Goal: Information Seeking & Learning: Learn about a topic

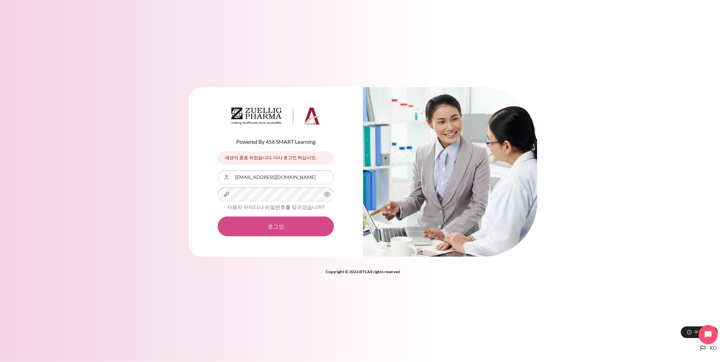
click at [281, 222] on button "로그인" at bounding box center [276, 227] width 116 height 20
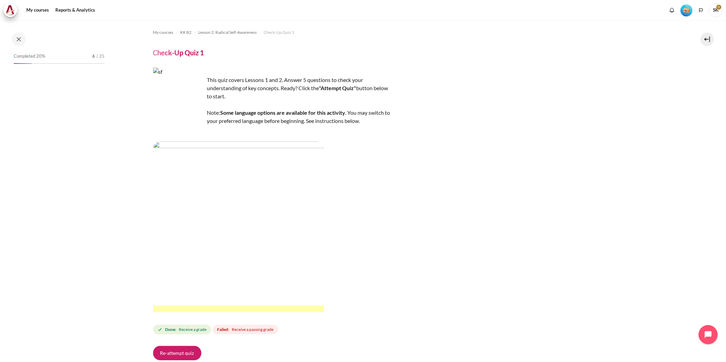
scroll to position [49, 0]
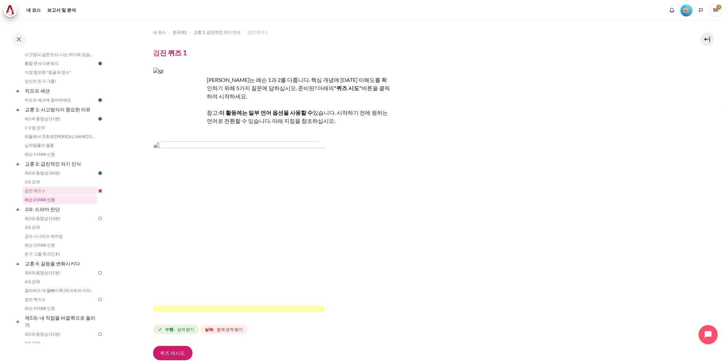
click at [57, 199] on link "레슨 2 STAR 신청" at bounding box center [60, 200] width 75 height 8
click at [54, 191] on link "검진 퀴즈 1" at bounding box center [60, 191] width 75 height 8
click at [251, 210] on img "콘텐츠" at bounding box center [238, 227] width 171 height 171
click at [393, 262] on div "이 퀴즈는 레슨 1과 2를 다룹니다. 핵심 개념에 대한 이해도를 확인하기 위해 5가지 질문에 답하십시오. 준비된? 아래의 "퀴즈 시도" 버튼을…" at bounding box center [415, 202] width 525 height 268
click at [420, 264] on div "이 퀴즈는 레슨 1과 2를 다룹니다. 핵심 개념에 대한 이해도를 확인하기 위해 5가지 질문에 답하십시오. 준비된? 아래의 "퀴즈 시도" 버튼을…" at bounding box center [415, 202] width 525 height 268
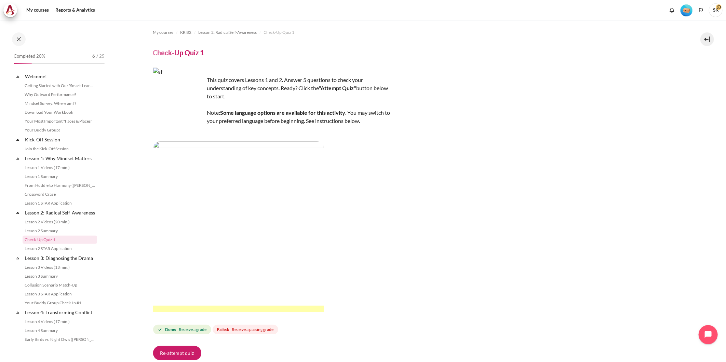
scroll to position [49, 0]
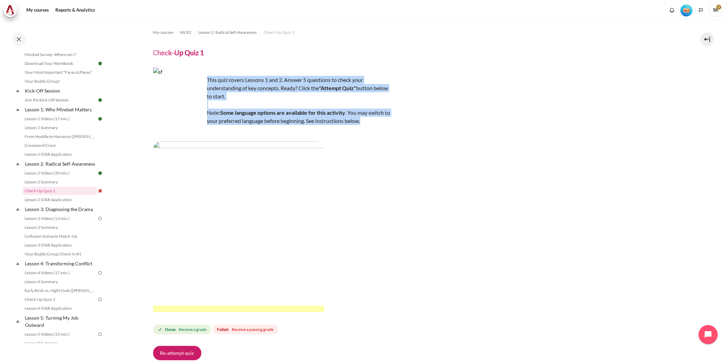
drag, startPoint x: 387, startPoint y: 121, endPoint x: 207, endPoint y: 79, distance: 184.7
click at [207, 79] on div "This quiz covers Lessons 1 and 2. Answer 5 questions to check your understandin…" at bounding box center [272, 191] width 239 height 246
copy span "This quiz covers Lessons 1 and 2. Answer 5 questions to check your understandin…"
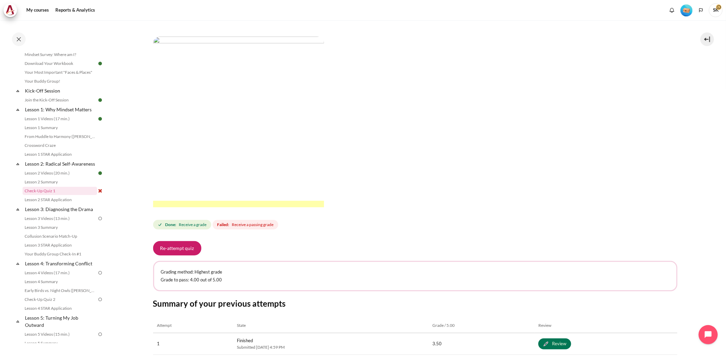
scroll to position [114, 0]
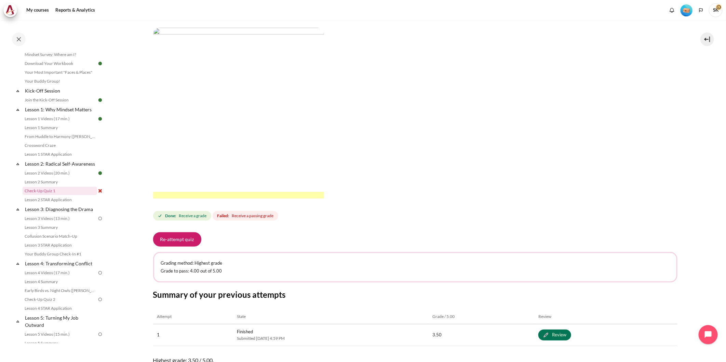
click at [220, 164] on img "Content" at bounding box center [238, 113] width 171 height 171
click at [191, 242] on button "Re-attempt quiz" at bounding box center [177, 240] width 48 height 14
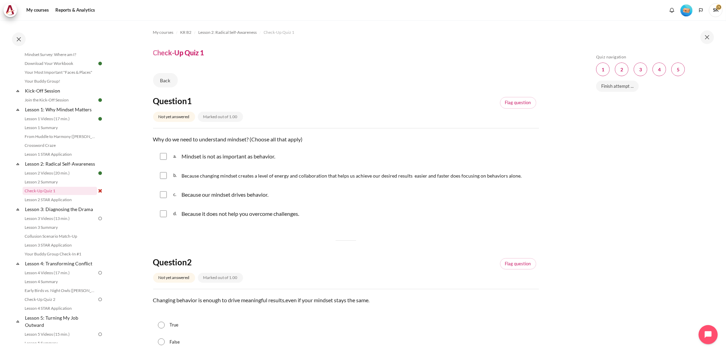
drag, startPoint x: 305, startPoint y: 215, endPoint x: 154, endPoint y: 136, distance: 170.5
click at [154, 136] on div "Question text Why do we need to understand mindset? (Choose all that apply) Que…" at bounding box center [346, 179] width 386 height 89
copy div "Why do we need to understand mindset? (Choose all that apply) Question 1 Answer…"
click at [162, 176] on input "Content" at bounding box center [163, 175] width 7 height 7
checkbox input "true"
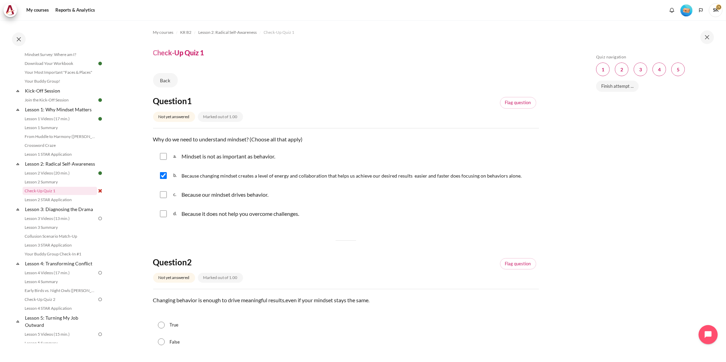
click at [163, 196] on input "Content" at bounding box center [163, 194] width 7 height 7
checkbox input "true"
click at [311, 210] on div "d. Because it does not help you overcome challenges." at bounding box center [346, 214] width 386 height 18
click at [317, 204] on div "a. Mindset is not as important as behavior. b. Because changing mindset creates…" at bounding box center [346, 185] width 386 height 75
click at [261, 169] on div "b. Because changing mindset creates a level of energy and collaboration that he…" at bounding box center [346, 176] width 386 height 18
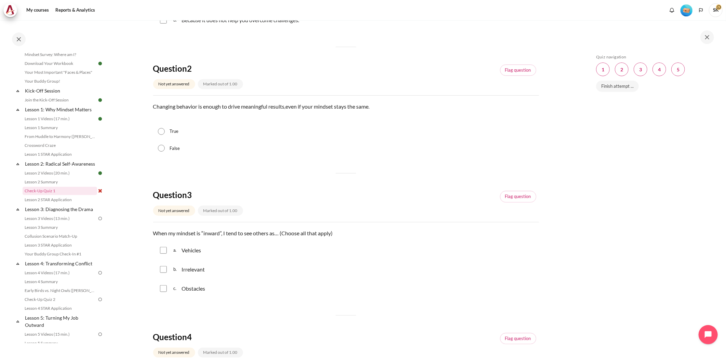
scroll to position [152, 0]
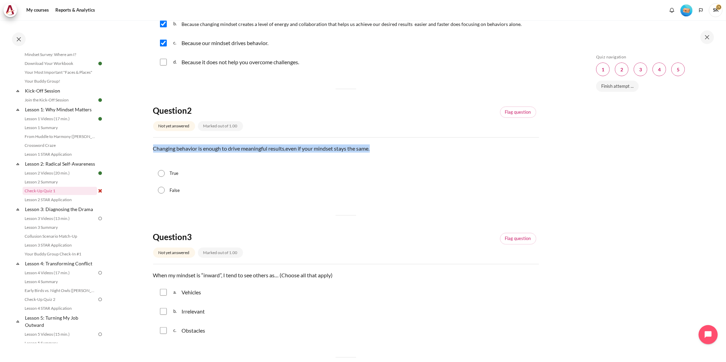
drag, startPoint x: 380, startPoint y: 152, endPoint x: 152, endPoint y: 151, distance: 227.4
click at [153, 151] on p "Changing behavior is enough to drive meaningful results , even if your mindset …" at bounding box center [346, 149] width 386 height 8
copy p "Changing behavior is enough to drive meaningful results , even if your mindset …"
click at [163, 192] on input "False" at bounding box center [161, 190] width 7 height 7
radio input "true"
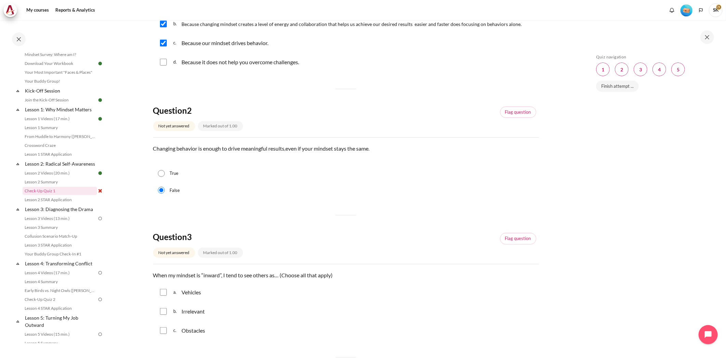
click at [280, 216] on div "Question 1 Not yet answered Marked out of 1.00 Flag question Question text Why …" at bounding box center [346, 325] width 386 height 763
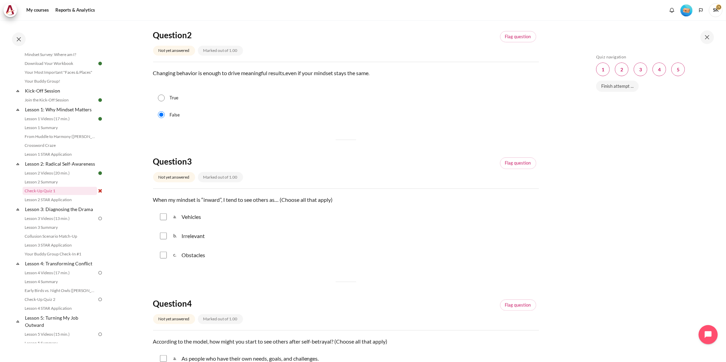
scroll to position [228, 0]
drag, startPoint x: 339, startPoint y: 202, endPoint x: 155, endPoint y: 197, distance: 184.0
click at [155, 197] on p "When my mindset is “inward”, I tend to see others as… (Choose all that apply)" at bounding box center [346, 200] width 386 height 8
copy p "When my mindset is “inward”, I tend to see others as… (Choose all that apply)"
click at [280, 236] on div "b. Irrelevant" at bounding box center [346, 236] width 386 height 18
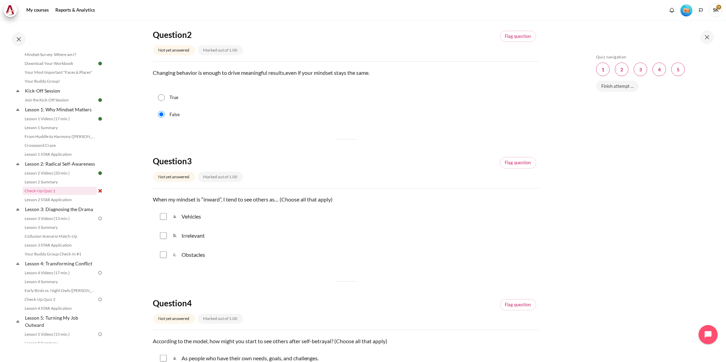
drag, startPoint x: 221, startPoint y: 254, endPoint x: 169, endPoint y: 221, distance: 61.8
click at [169, 221] on div "a. Vehicles b. Irrelevant c. Obstacles" at bounding box center [346, 236] width 386 height 56
copy div "a. Vehicles b. Irrelevant c. Obstacles"
click at [164, 217] on input "Content" at bounding box center [163, 216] width 7 height 7
checkbox input "true"
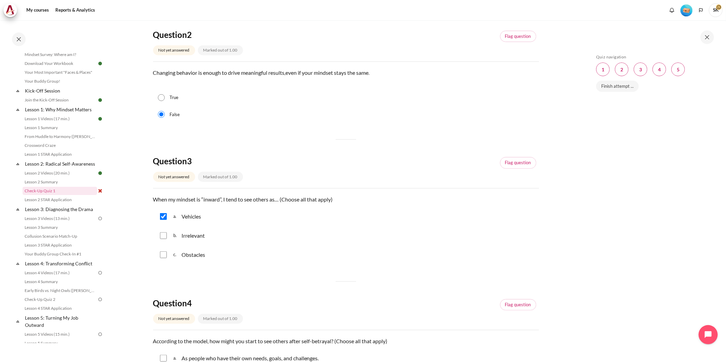
click at [163, 237] on input "Content" at bounding box center [163, 236] width 7 height 7
checkbox input "true"
click at [162, 254] on input "Content" at bounding box center [163, 255] width 7 height 7
checkbox input "true"
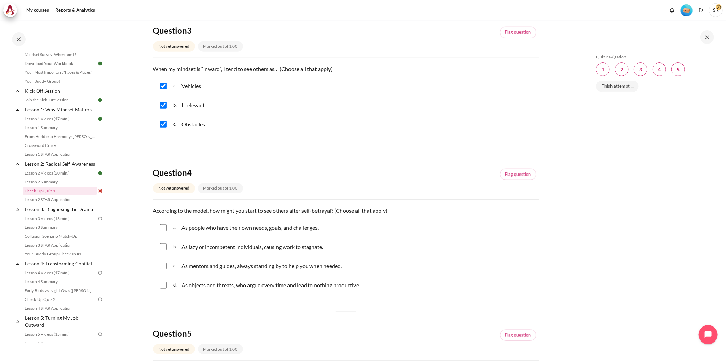
scroll to position [380, 0]
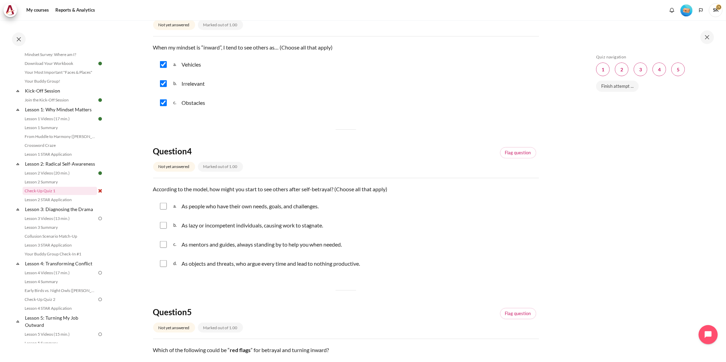
drag, startPoint x: 375, startPoint y: 268, endPoint x: 154, endPoint y: 191, distance: 234.1
click at [154, 191] on div "Question text According to the model, how might you start to see others after s…" at bounding box center [346, 229] width 386 height 89
copy div "According to the model, how might you start to see others after self-betrayal? …"
click at [162, 205] on input "Content" at bounding box center [163, 206] width 7 height 7
checkbox input "true"
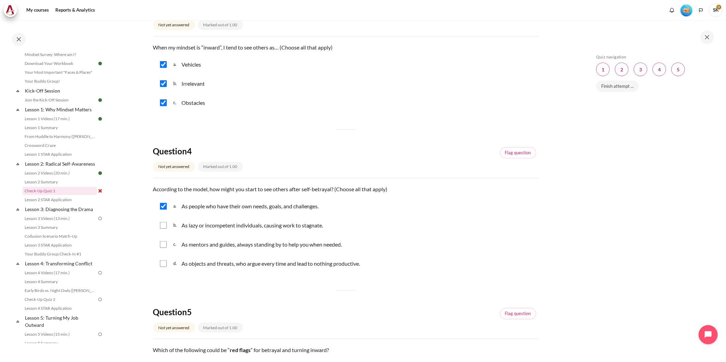
drag, startPoint x: 162, startPoint y: 243, endPoint x: 210, endPoint y: 270, distance: 54.7
click at [162, 244] on input "Content" at bounding box center [163, 244] width 7 height 7
checkbox input "true"
click at [250, 287] on div "Question 1 Not yet answered Marked out of 1.00 Flag question Question text Why …" at bounding box center [346, 97] width 386 height 763
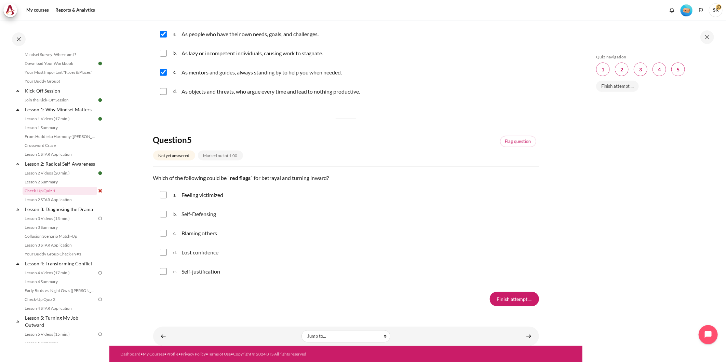
scroll to position [554, 0]
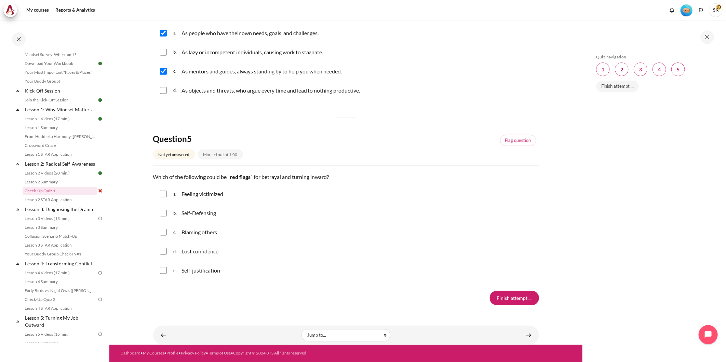
drag, startPoint x: 223, startPoint y: 270, endPoint x: 155, endPoint y: 176, distance: 116.2
click at [155, 176] on div "Question text Which of the following could be “ red flags ” for betrayal and tu…" at bounding box center [346, 227] width 386 height 108
copy div "Which of the following could be “ red flags ” for betrayal and turning inward? …"
click at [164, 196] on input "Content" at bounding box center [163, 194] width 7 height 7
checkbox input "true"
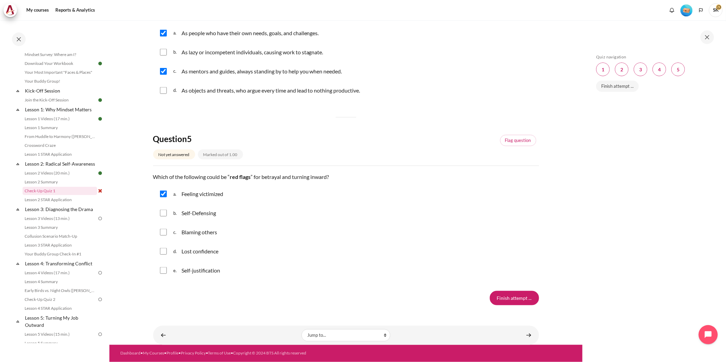
click at [161, 213] on input "Content" at bounding box center [163, 213] width 7 height 7
checkbox input "true"
drag, startPoint x: 166, startPoint y: 230, endPoint x: 162, endPoint y: 251, distance: 21.2
click at [166, 231] on input "Content" at bounding box center [163, 232] width 7 height 7
checkbox input "true"
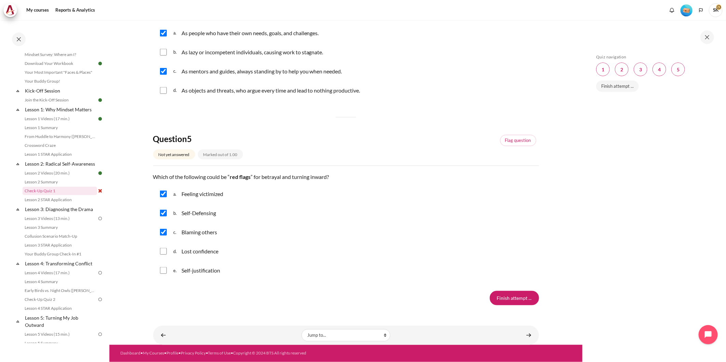
click at [162, 252] on input "Content" at bounding box center [163, 251] width 7 height 7
checkbox input "true"
click at [164, 269] on input "Content" at bounding box center [163, 270] width 7 height 7
checkbox input "true"
click at [507, 299] on input "Finish attempt ..." at bounding box center [514, 298] width 49 height 14
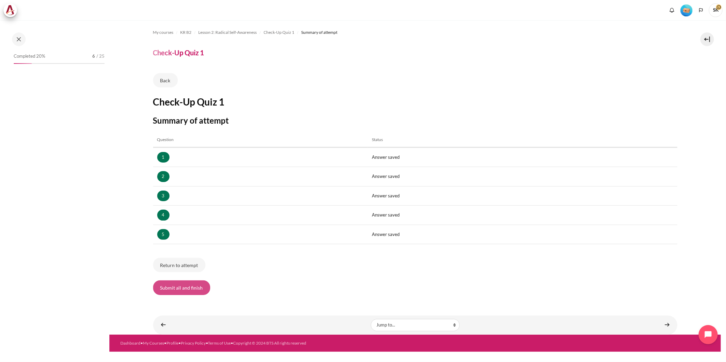
click at [194, 290] on button "Submit all and finish" at bounding box center [181, 288] width 57 height 14
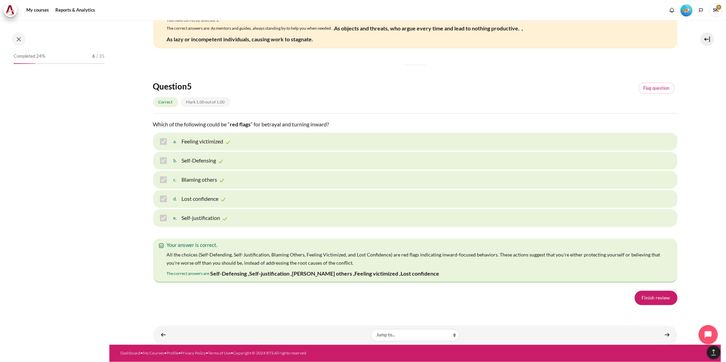
scroll to position [1066, 0]
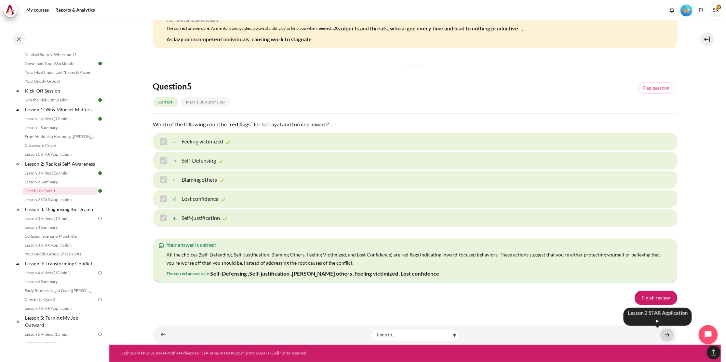
click at [663, 334] on link "Content" at bounding box center [668, 335] width 14 height 13
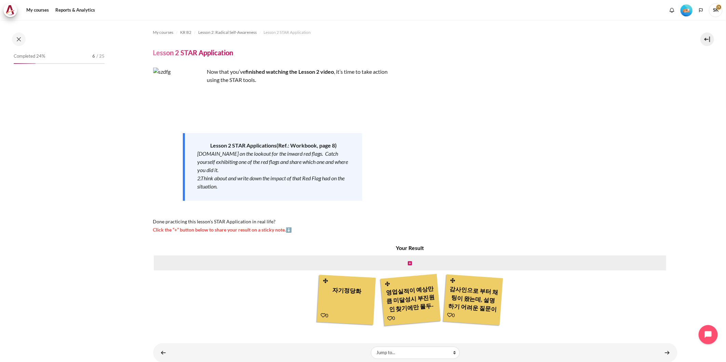
scroll to position [58, 0]
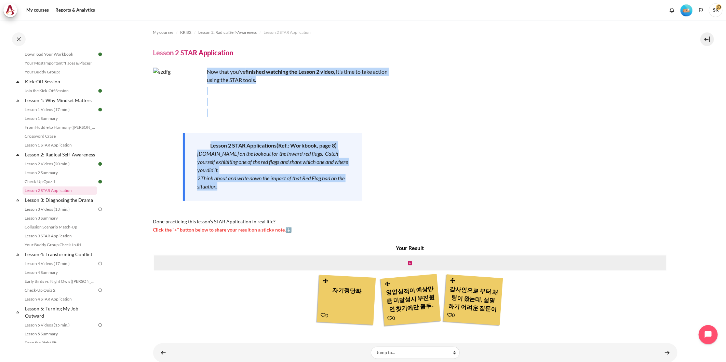
drag, startPoint x: 327, startPoint y: 188, endPoint x: 207, endPoint y: 70, distance: 168.3
click at [207, 70] on div "Now that you’ve finished watching the Lesson 2 video , it’s time to take action…" at bounding box center [272, 151] width 239 height 166
copy div "Now that you’ve finished watching the Lesson 2 video , it’s time to take action…"
click at [355, 127] on div "Now that you’ve finished watching the Lesson 2 video , it’s time to take action…" at bounding box center [272, 151] width 239 height 166
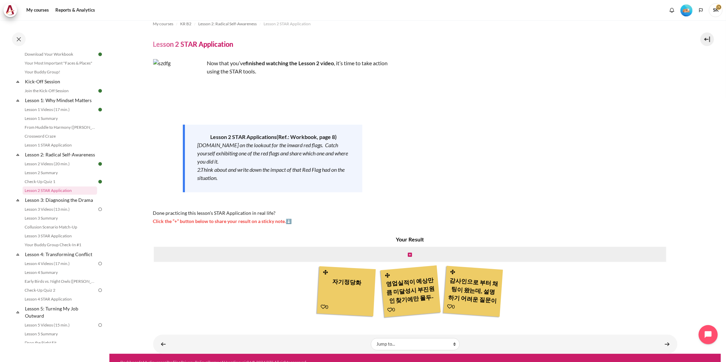
scroll to position [17, 0]
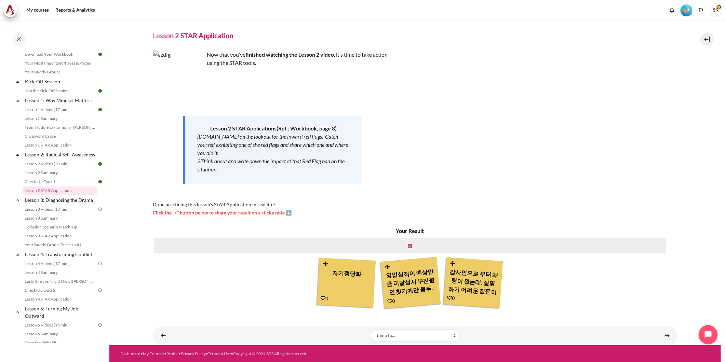
click at [408, 245] on icon "Content" at bounding box center [410, 246] width 4 height 5
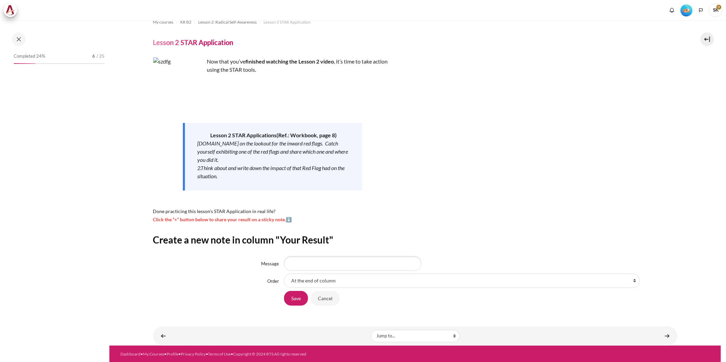
scroll to position [11, 0]
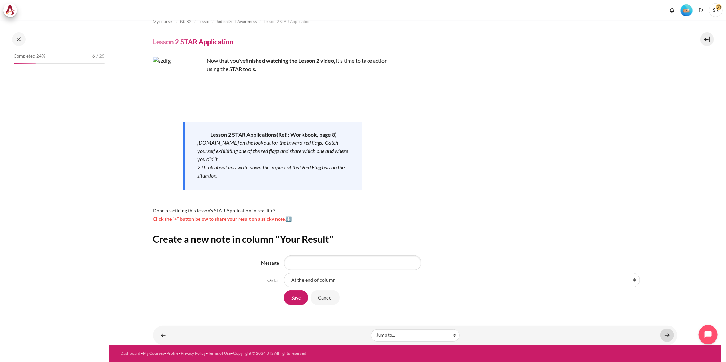
click at [663, 335] on link "Content" at bounding box center [668, 335] width 14 height 13
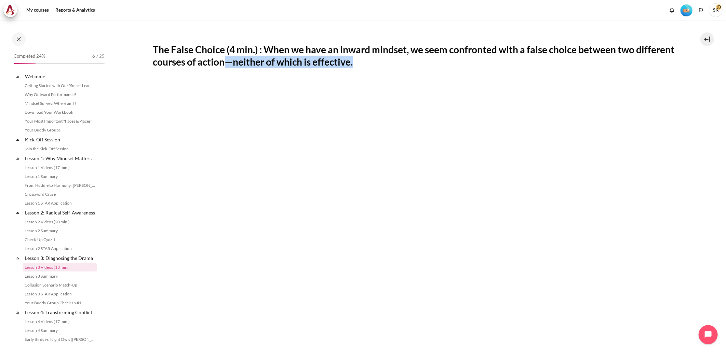
scroll to position [77, 0]
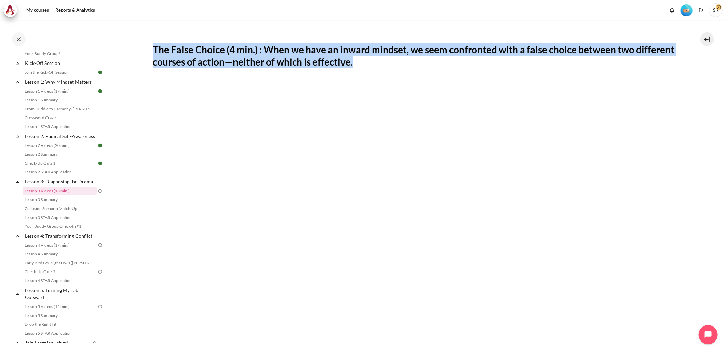
drag, startPoint x: 396, startPoint y: 64, endPoint x: 155, endPoint y: 48, distance: 241.6
click at [155, 48] on h2 "The False Choice (4 min.) : When we have an inward mindset, we seem confronted …" at bounding box center [415, 55] width 525 height 25
copy h2 "The False Choice (4 min.) : When we have an inward mindset, we seem confronted …"
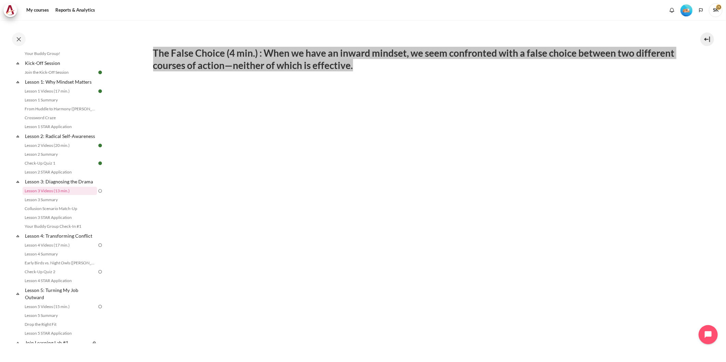
scroll to position [275, 0]
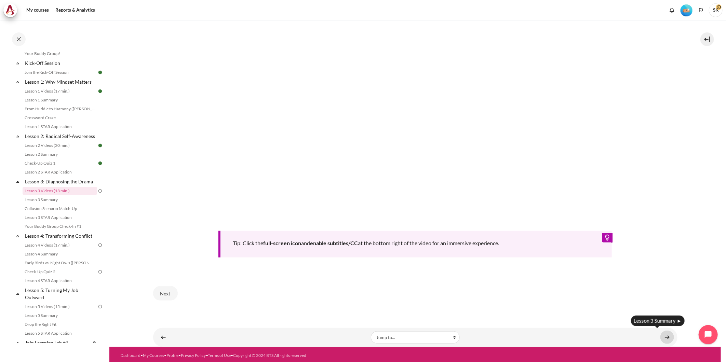
click at [665, 333] on link "Content" at bounding box center [668, 337] width 14 height 13
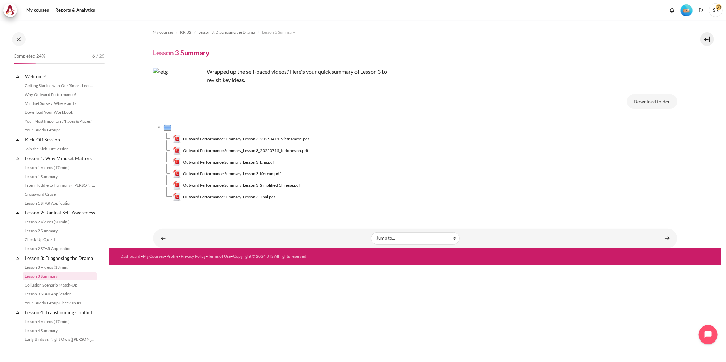
scroll to position [86, 0]
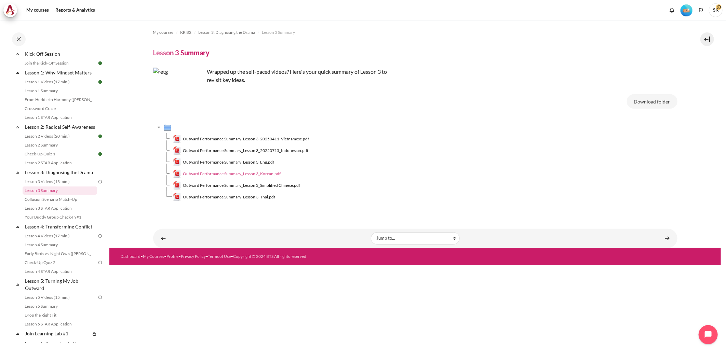
click at [245, 177] on link "Outward Performance Summary_Lesson 3_Korean.pdf" at bounding box center [227, 174] width 108 height 8
click at [447, 163] on td "Outward Performance Summary_Lesson 3_Eng.pdf" at bounding box center [425, 163] width 505 height 12
click at [668, 240] on link "Content" at bounding box center [668, 238] width 14 height 13
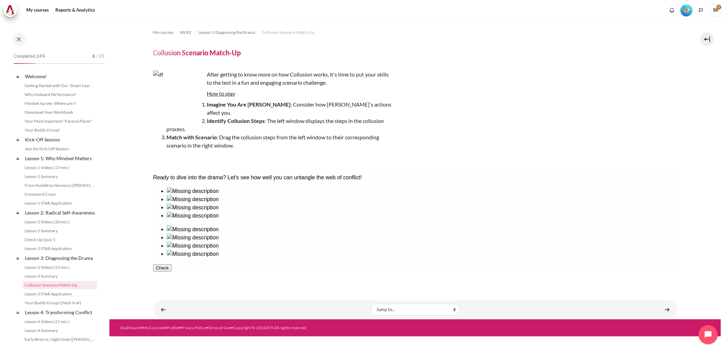
scroll to position [94, 0]
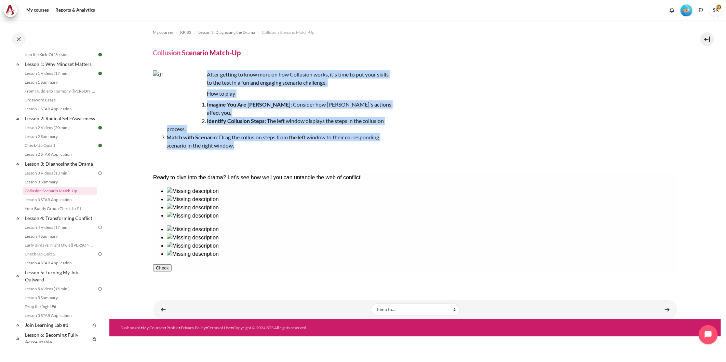
drag, startPoint x: 251, startPoint y: 134, endPoint x: 209, endPoint y: 74, distance: 73.9
click at [209, 74] on div "After getting to know more on how Collusion works, it's time to put your skills…" at bounding box center [272, 116] width 239 height 93
copy div "After getting to know more on how Collusion works, it's time to put your skills…"
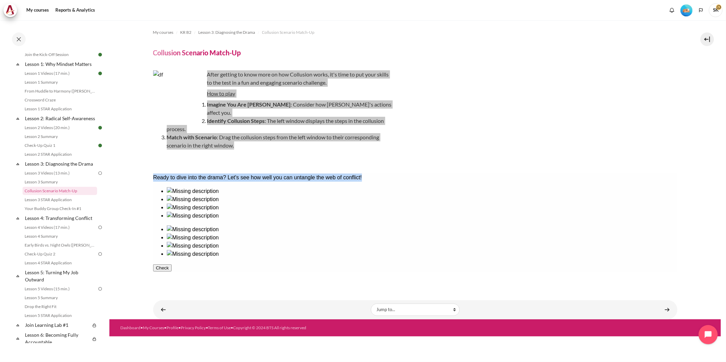
drag, startPoint x: 401, startPoint y: 182, endPoint x: 160, endPoint y: 180, distance: 240.4
click at [160, 180] on div "Ready to dive into the drama? Let's see how well you can untangle the web of co…" at bounding box center [415, 177] width 525 height 8
copy div "Ready to dive into the drama? Let's see how well you can untangle the web of co…"
click at [189, 195] on div at bounding box center [422, 195] width 511 height 0
drag, startPoint x: 175, startPoint y: 227, endPoint x: 169, endPoint y: 230, distance: 7.4
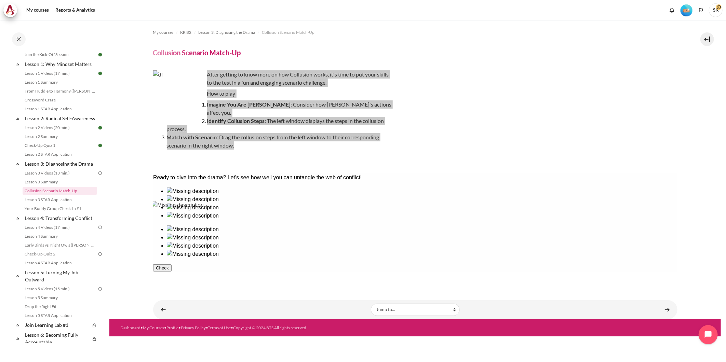
click at [169, 220] on ul at bounding box center [415, 203] width 525 height 33
drag, startPoint x: 226, startPoint y: 225, endPoint x: 436, endPoint y: 224, distance: 210.6
drag, startPoint x: 190, startPoint y: 214, endPoint x: 496, endPoint y: 215, distance: 306.4
drag, startPoint x: 321, startPoint y: 225, endPoint x: 541, endPoint y: 222, distance: 219.5
drag, startPoint x: 267, startPoint y: 230, endPoint x: 585, endPoint y: 228, distance: 318.0
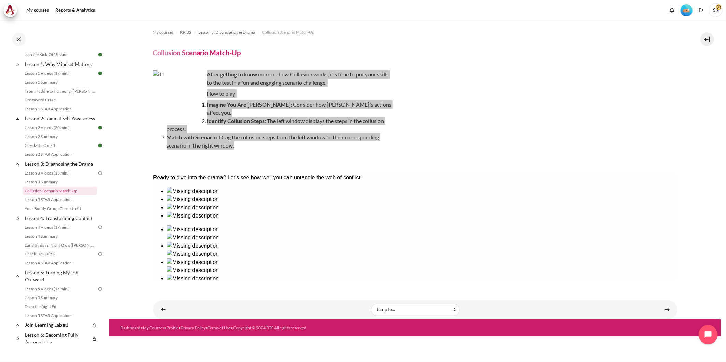
click at [171, 297] on button "Check" at bounding box center [162, 300] width 18 height 7
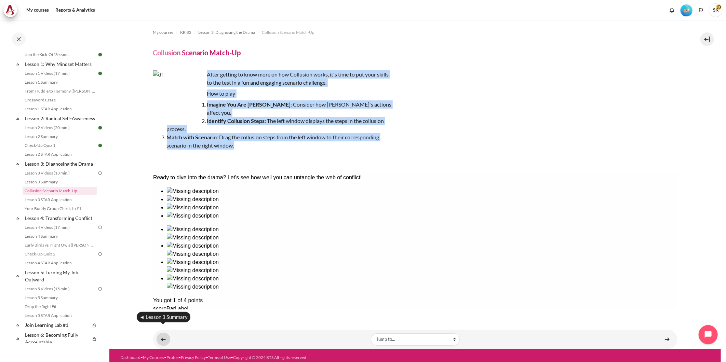
click at [160, 333] on link "Content" at bounding box center [164, 339] width 14 height 13
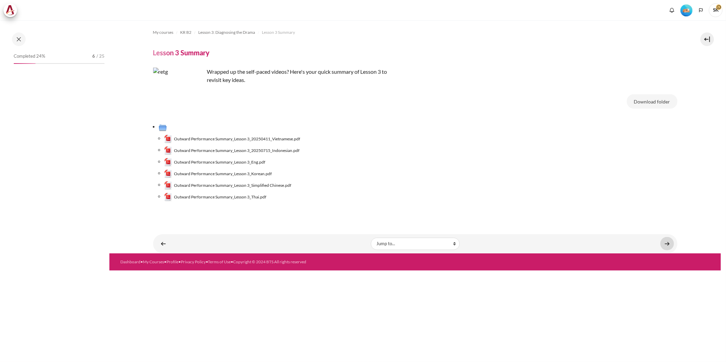
click at [665, 244] on link "Content" at bounding box center [668, 243] width 14 height 13
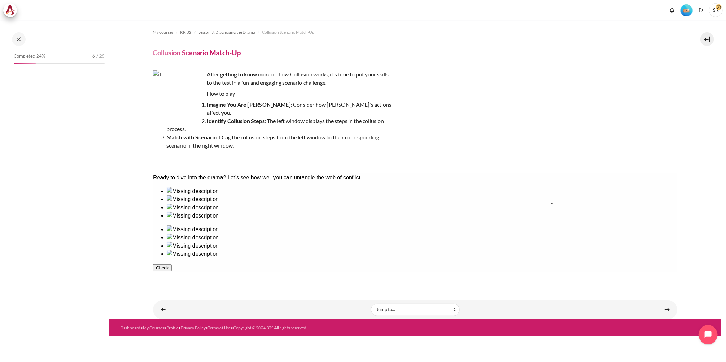
drag, startPoint x: 324, startPoint y: 224, endPoint x: 587, endPoint y: 224, distance: 262.6
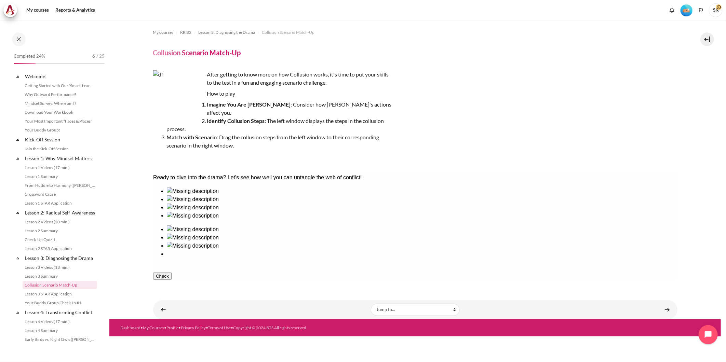
scroll to position [94, 0]
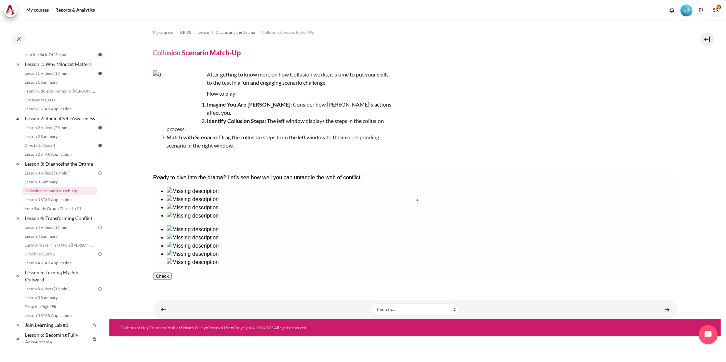
drag, startPoint x: 188, startPoint y: 227, endPoint x: 451, endPoint y: 225, distance: 263.3
drag, startPoint x: 235, startPoint y: 227, endPoint x: 495, endPoint y: 221, distance: 259.9
drag, startPoint x: 274, startPoint y: 226, endPoint x: 521, endPoint y: 229, distance: 246.5
click at [171, 297] on button "Check" at bounding box center [162, 300] width 18 height 7
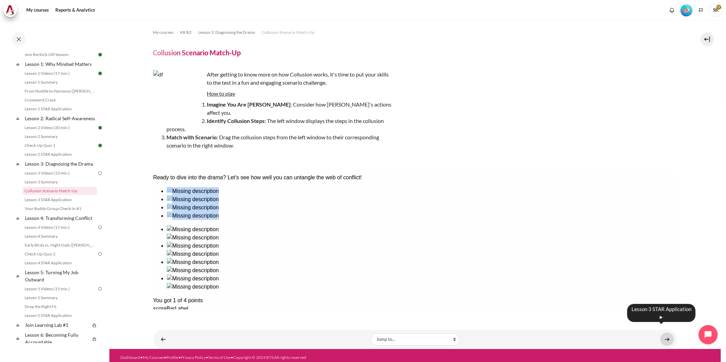
click at [666, 333] on link "Content" at bounding box center [668, 339] width 14 height 13
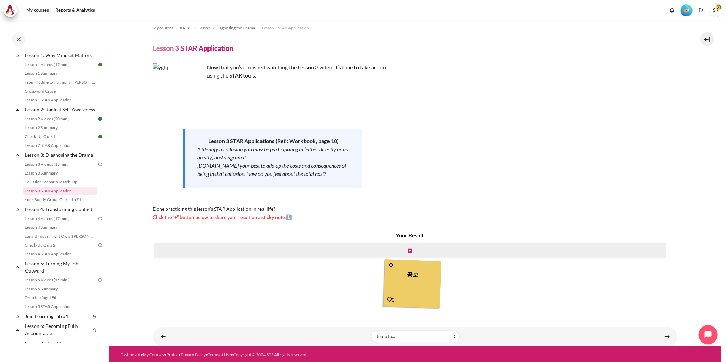
scroll to position [5, 0]
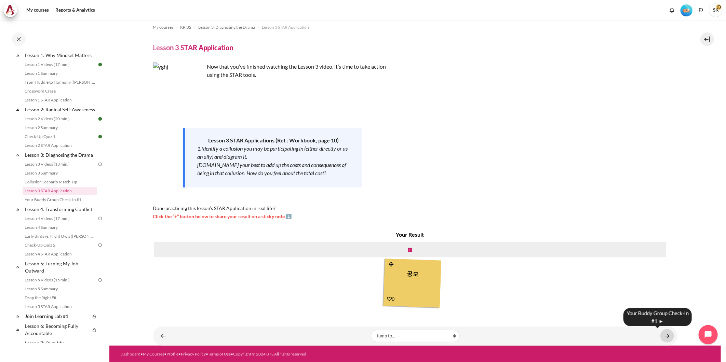
click at [661, 335] on link "Content" at bounding box center [668, 336] width 14 height 13
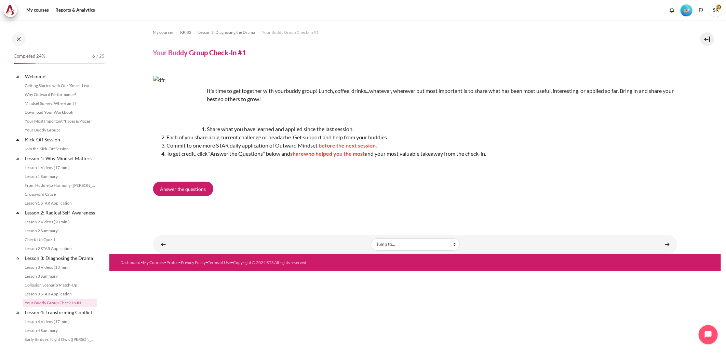
scroll to position [112, 0]
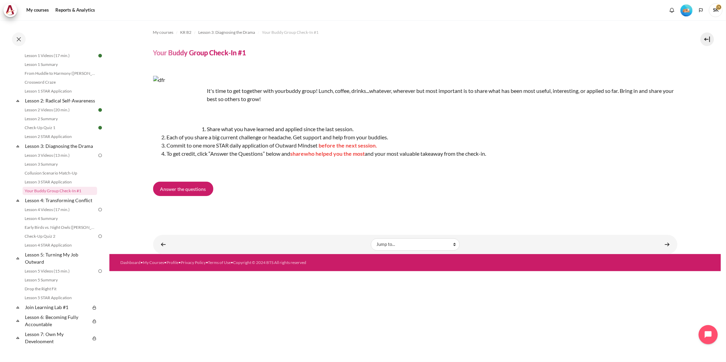
drag, startPoint x: 497, startPoint y: 154, endPoint x: 206, endPoint y: 91, distance: 297.8
click at [206, 91] on div "It's time to get together with your buddy group! Lunch, coffee, drinks...whatev…" at bounding box center [415, 124] width 525 height 96
copy div "It's time to get together with your buddy group! Lunch, coffee, drinks...whatev…"
click at [255, 188] on div "Answer the questions" at bounding box center [415, 190] width 525 height 17
click at [203, 190] on span "Answer the questions" at bounding box center [183, 189] width 46 height 7
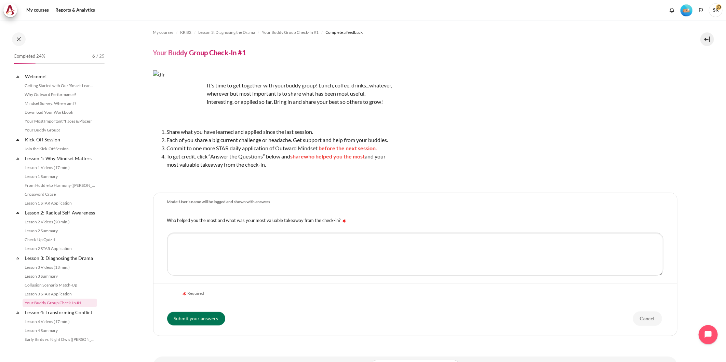
scroll to position [112, 0]
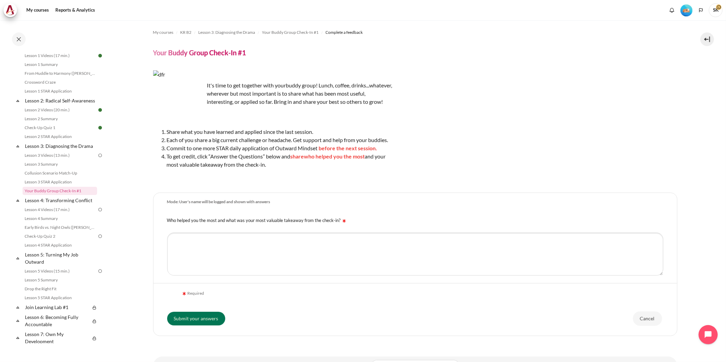
click at [311, 136] on li "Share what you have learned and applied since the last session." at bounding box center [280, 132] width 226 height 8
drag, startPoint x: 281, startPoint y: 175, endPoint x: 207, endPoint y: 83, distance: 117.9
click at [207, 83] on div "It's time to get together with your buddy group! Lunch, coffee, drinks...whatev…" at bounding box center [272, 126] width 239 height 112
copy div "It's time to get together with your buddy group! Lunch, coffee, drinks...whatev…"
click at [274, 229] on div "Who helped you the most and what was your most valuable takeaway from the check…" at bounding box center [416, 219] width 524 height 17
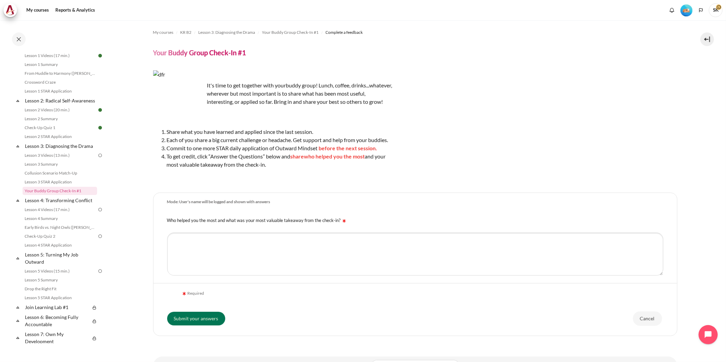
drag, startPoint x: 336, startPoint y: 229, endPoint x: 168, endPoint y: 232, distance: 168.9
click at [168, 229] on div "Who helped you the most and what was your most valuable takeaway from the check…" at bounding box center [416, 219] width 524 height 17
copy label "Who helped you the most and what was your most valuable takeaway from the check…"
click at [277, 271] on textarea "Who helped you the most and what was your most valuable takeaway from the check…" at bounding box center [415, 254] width 496 height 43
type textarea "t"
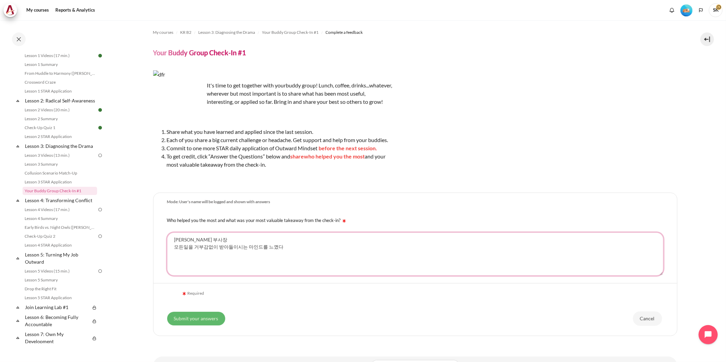
type textarea "서홍교 부사장 모든일을 거부감없이 받아들이시는 마인드를 느꼈다"
click at [209, 326] on input "Submit your answers" at bounding box center [196, 319] width 58 height 14
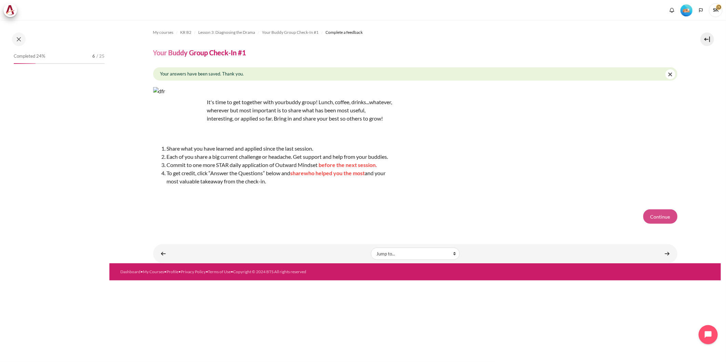
click at [661, 224] on button "Continue" at bounding box center [661, 217] width 34 height 14
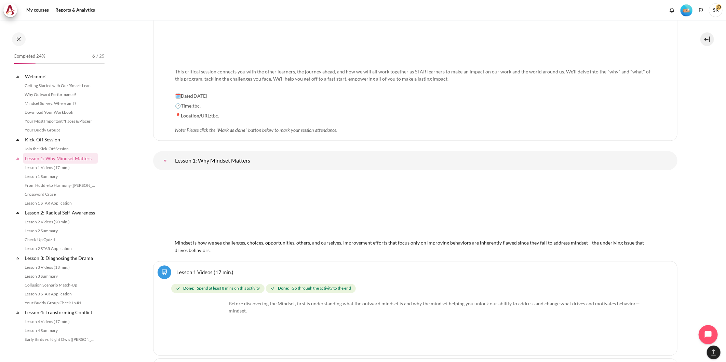
scroll to position [893, 0]
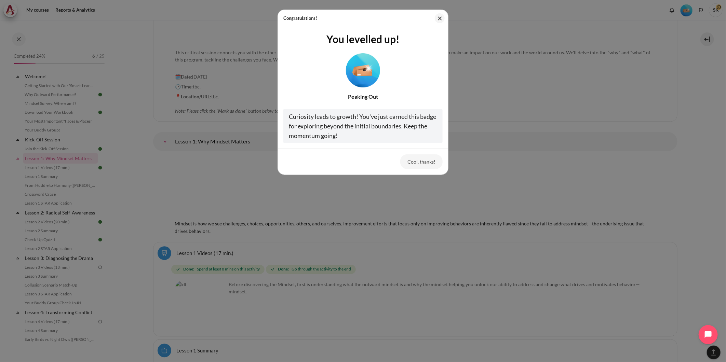
drag, startPoint x: 354, startPoint y: 135, endPoint x: 344, endPoint y: 95, distance: 41.2
click at [344, 95] on div "You levelled up! Peaking Out Curiosity leads to growth! You've just earned this…" at bounding box center [362, 88] width 159 height 111
copy div "Peaking Out Curiosity leads to growth! You've just earned this badge for explor…"
click at [322, 86] on div at bounding box center [362, 69] width 159 height 37
click at [423, 163] on button "Cool, thanks!" at bounding box center [421, 162] width 42 height 14
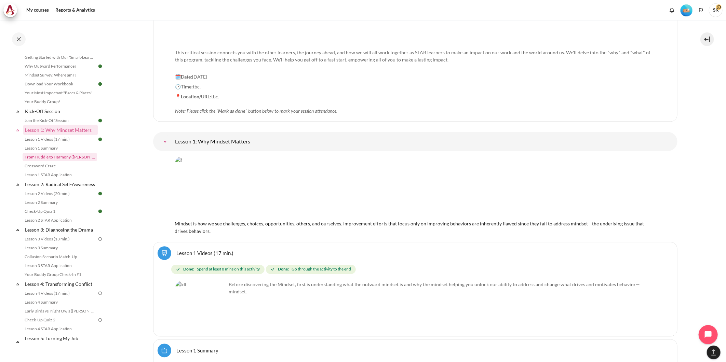
scroll to position [76, 0]
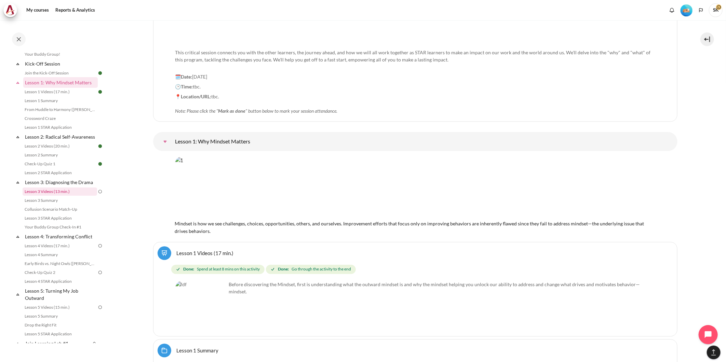
click at [83, 196] on link "Lesson 3 Videos (13 min.)" at bounding box center [60, 192] width 75 height 8
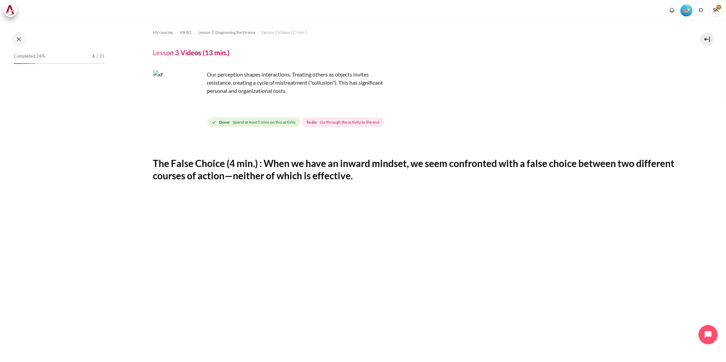
click at [282, 121] on span "Spend at least 5 mins on this activity" at bounding box center [264, 122] width 63 height 6
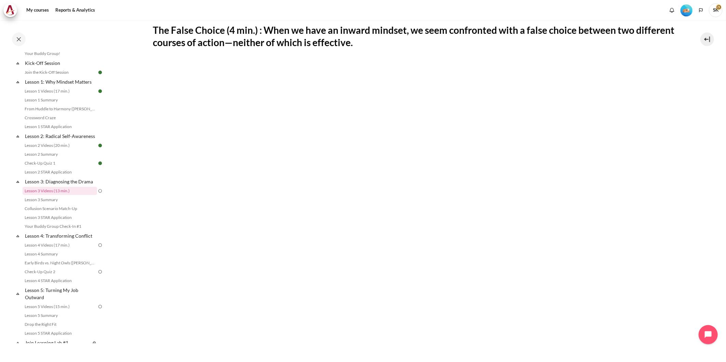
scroll to position [9, 0]
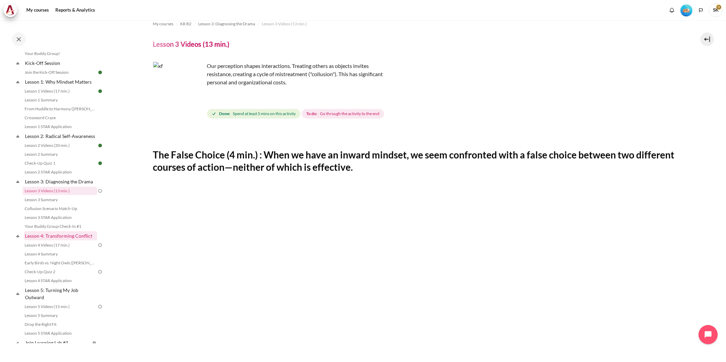
click at [73, 241] on link "Lesson 4: Transforming Conflict" at bounding box center [60, 235] width 73 height 9
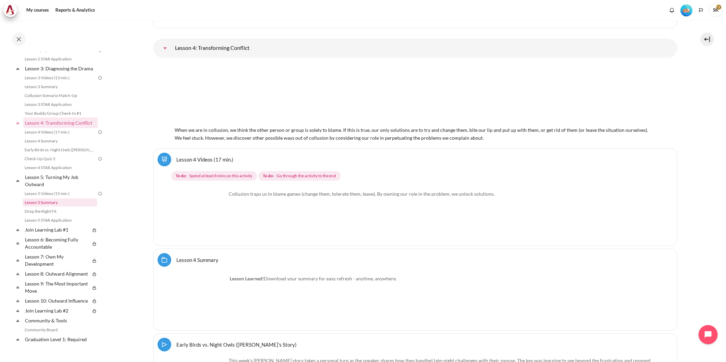
scroll to position [121, 0]
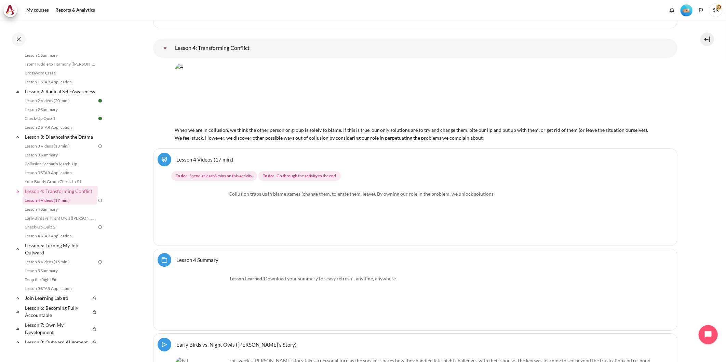
click at [63, 205] on link "Lesson 4 Videos (17 min.)" at bounding box center [60, 201] width 75 height 8
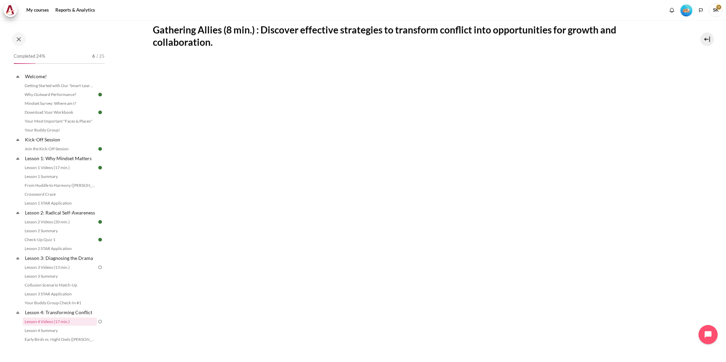
scroll to position [266, 0]
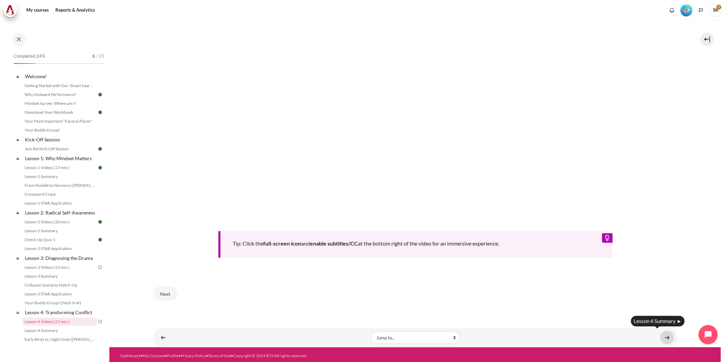
click at [661, 336] on link "Content" at bounding box center [668, 337] width 14 height 13
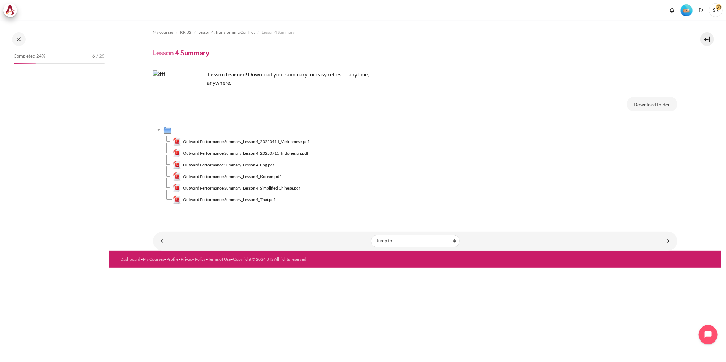
scroll to position [140, 0]
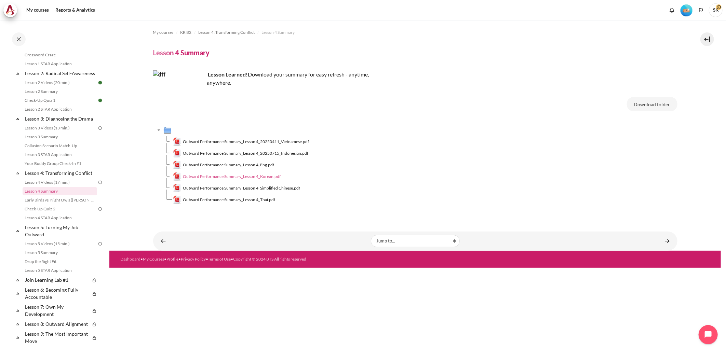
click at [263, 178] on span "Outward Performance Summary_Lesson 4_Korean.pdf" at bounding box center [232, 177] width 98 height 6
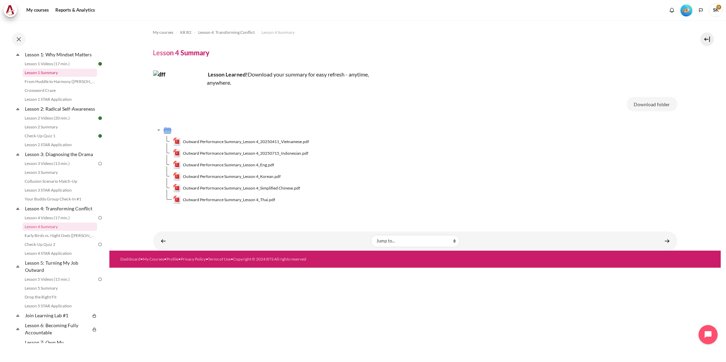
scroll to position [266, 0]
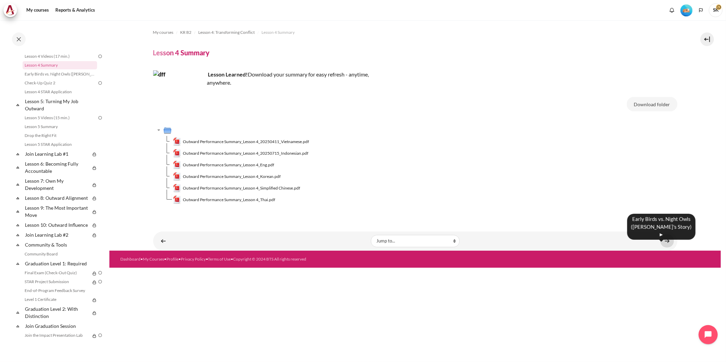
click at [671, 242] on link "Content" at bounding box center [668, 241] width 14 height 13
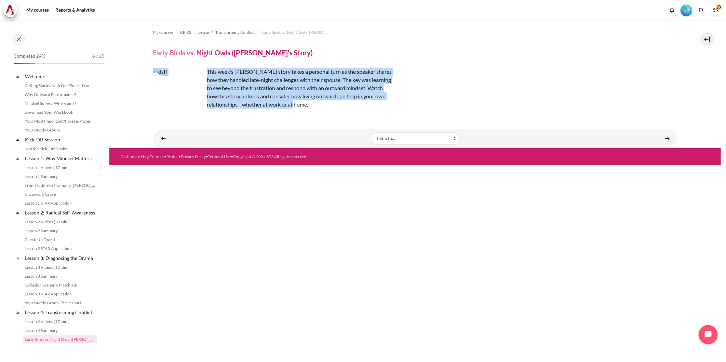
scroll to position [149, 0]
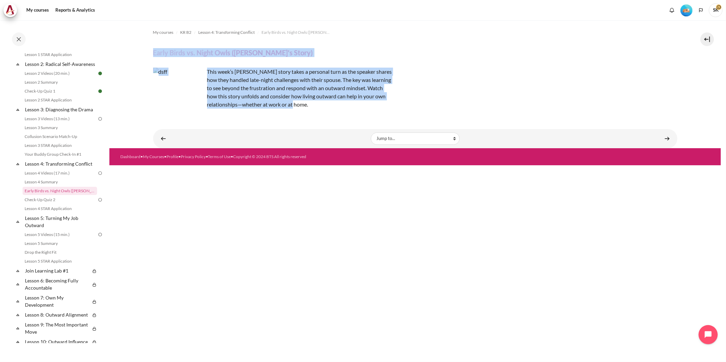
drag, startPoint x: 318, startPoint y: 105, endPoint x: 152, endPoint y: 50, distance: 174.7
click at [153, 50] on div "My courses KR B2 Lesson 4: Transforming Conflict Early Birds vs. Night Owls (Ma…" at bounding box center [415, 69] width 525 height 99
copy div "Early Birds vs. Night Owls (Macro's Story) This week’s Zuellig story takes a pe…"
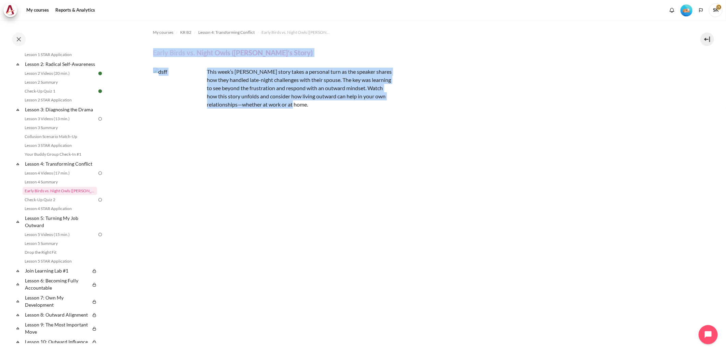
click at [363, 91] on p "This week’s Zuellig story takes a personal turn as the speaker shares how they …" at bounding box center [272, 88] width 239 height 41
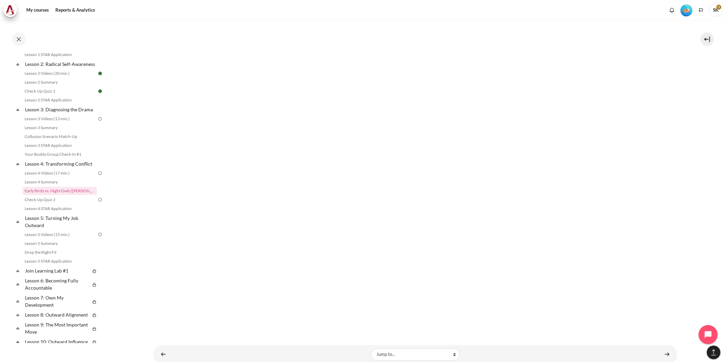
scroll to position [721, 0]
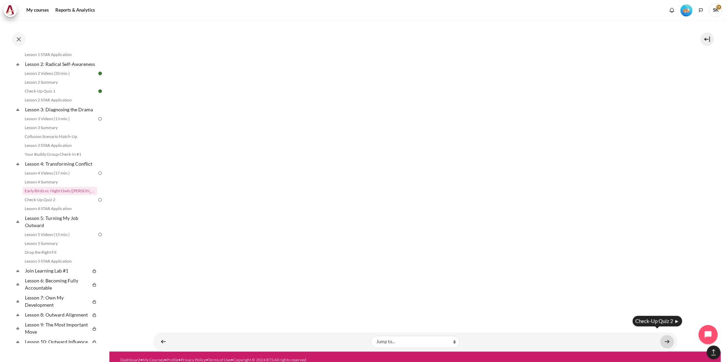
click at [665, 336] on link "Content" at bounding box center [668, 342] width 14 height 13
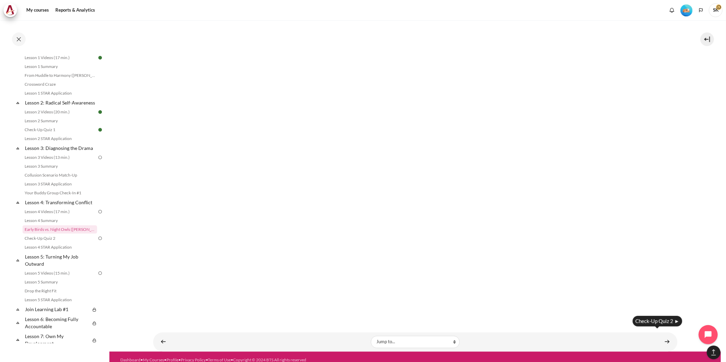
scroll to position [0, 0]
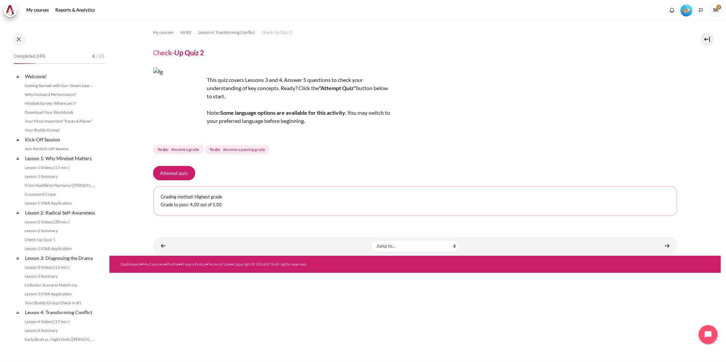
scroll to position [158, 0]
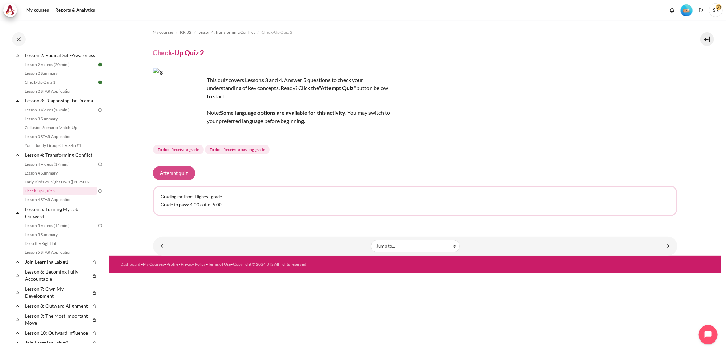
click at [180, 173] on button "Attempt quiz" at bounding box center [174, 173] width 42 height 14
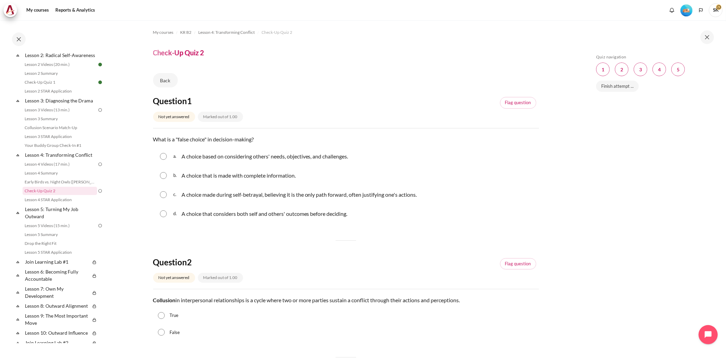
drag, startPoint x: 358, startPoint y: 217, endPoint x: 151, endPoint y: 137, distance: 220.9
copy div "What is a "false choice" in decision-making? Question 1 Answer a. A choice base…"
